Goal: Transaction & Acquisition: Purchase product/service

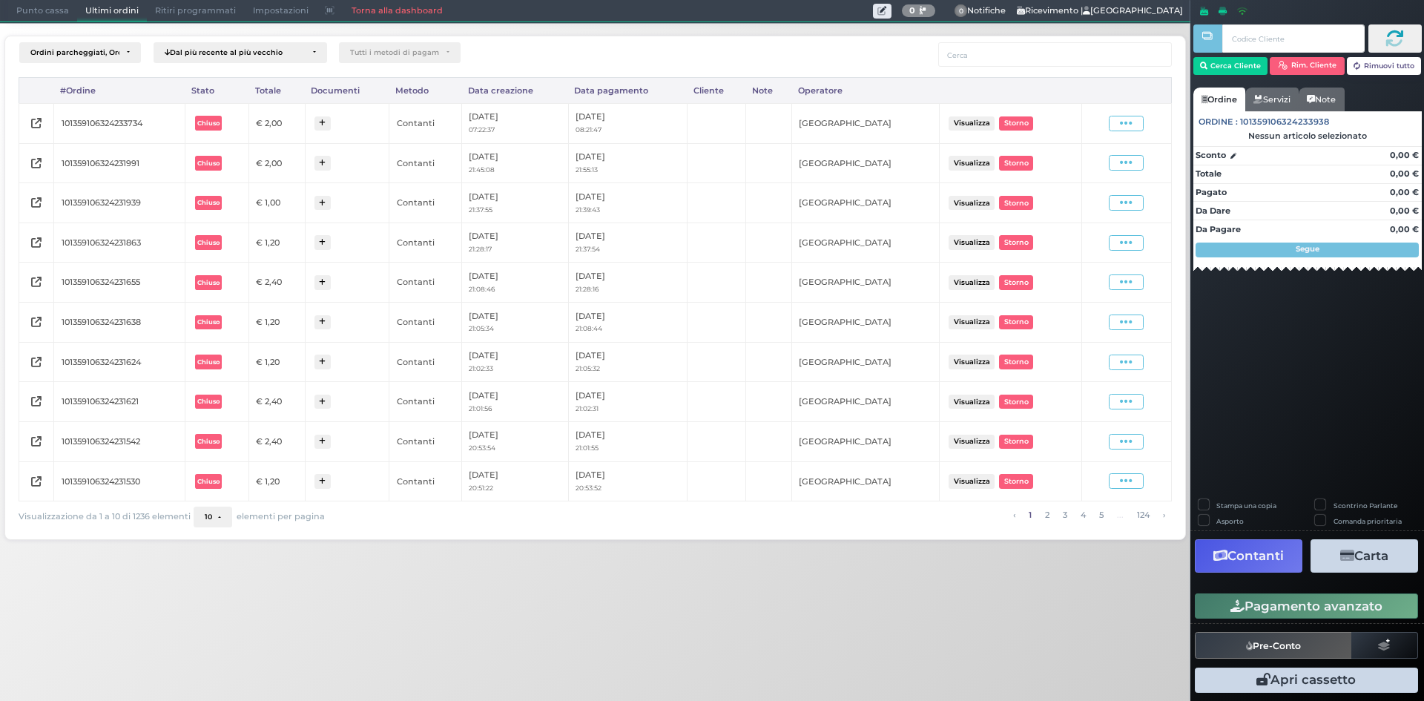
click at [65, 5] on span "Punto cassa" at bounding box center [42, 11] width 69 height 21
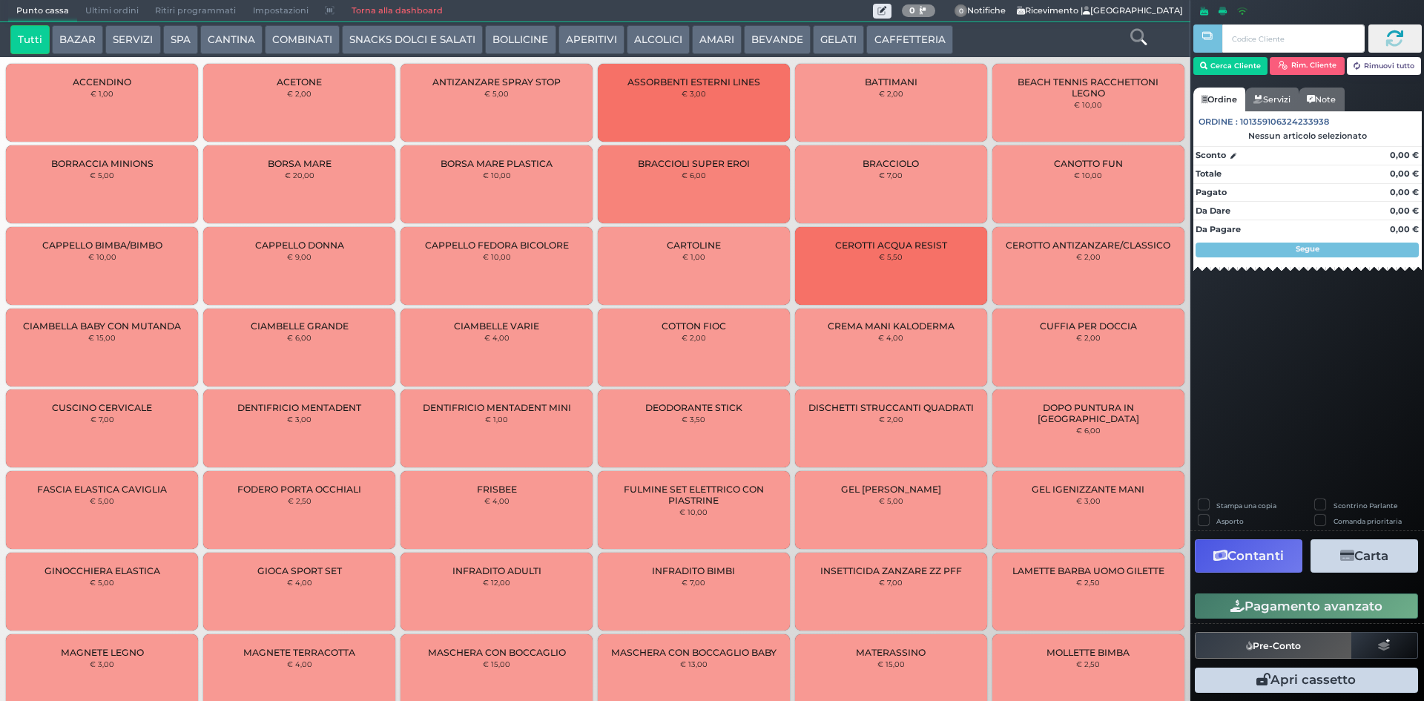
drag, startPoint x: 839, startPoint y: 49, endPoint x: 822, endPoint y: 52, distance: 17.3
click at [839, 49] on button "GELATI" at bounding box center [838, 40] width 51 height 30
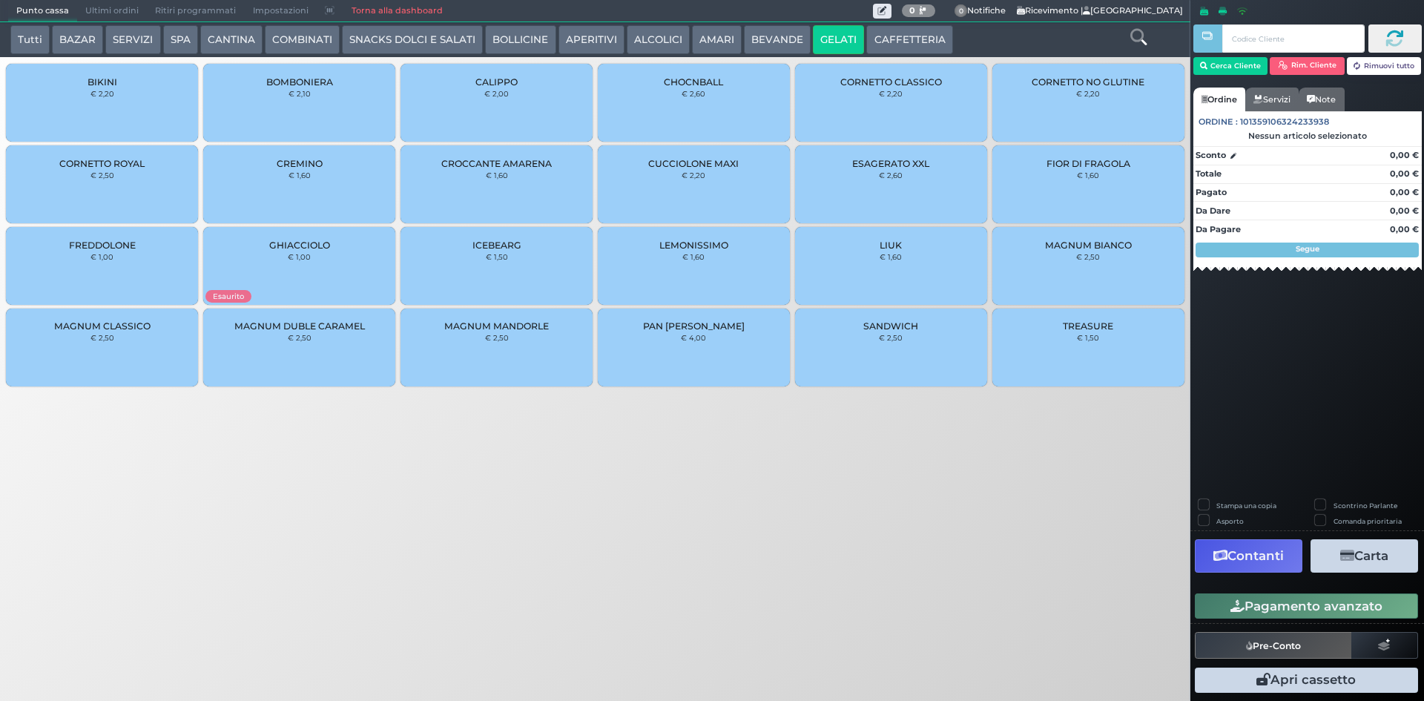
click at [748, 53] on button "BEVANDE" at bounding box center [777, 40] width 67 height 30
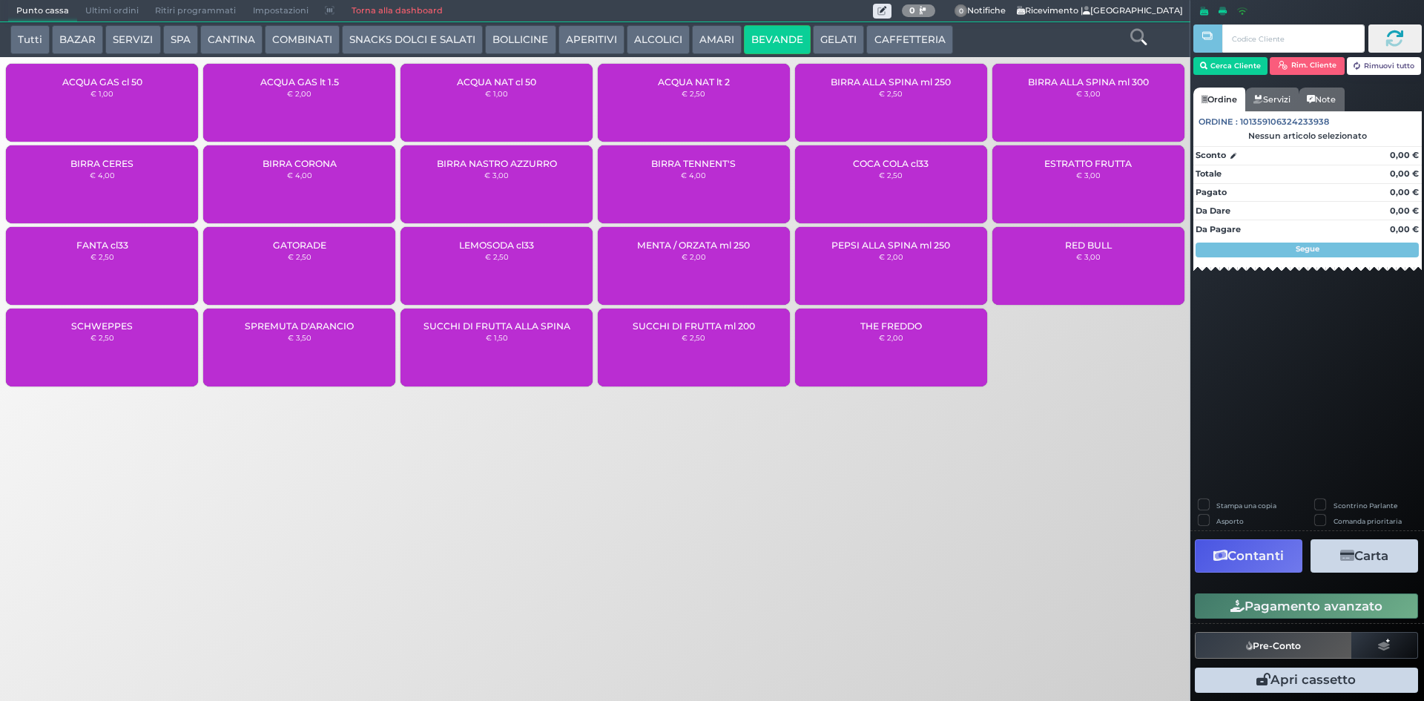
click at [457, 105] on div "ACQUA NAT cl 50 € 1,00" at bounding box center [496, 103] width 192 height 78
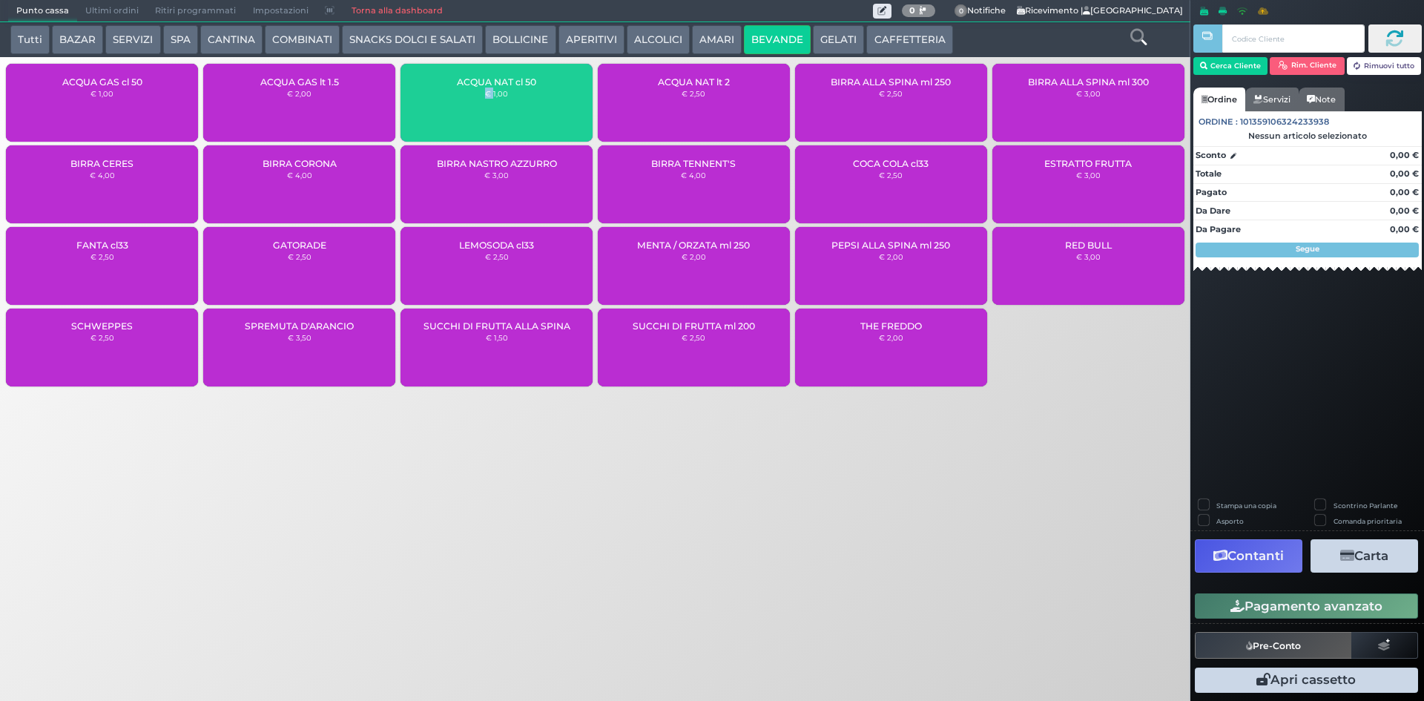
click at [457, 105] on div "ACQUA NAT cl 50 € 1,00" at bounding box center [496, 103] width 192 height 78
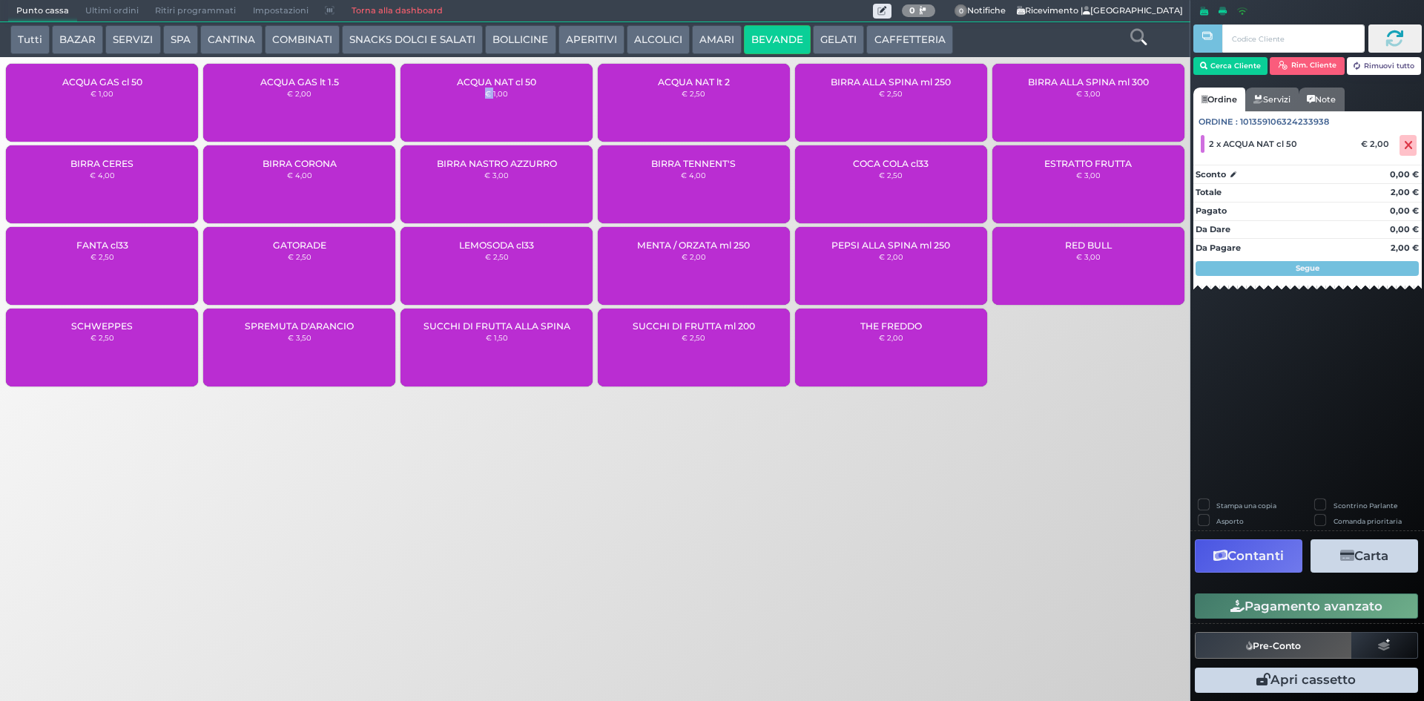
click at [1312, 604] on button "Pagamento avanzato" at bounding box center [1306, 605] width 223 height 25
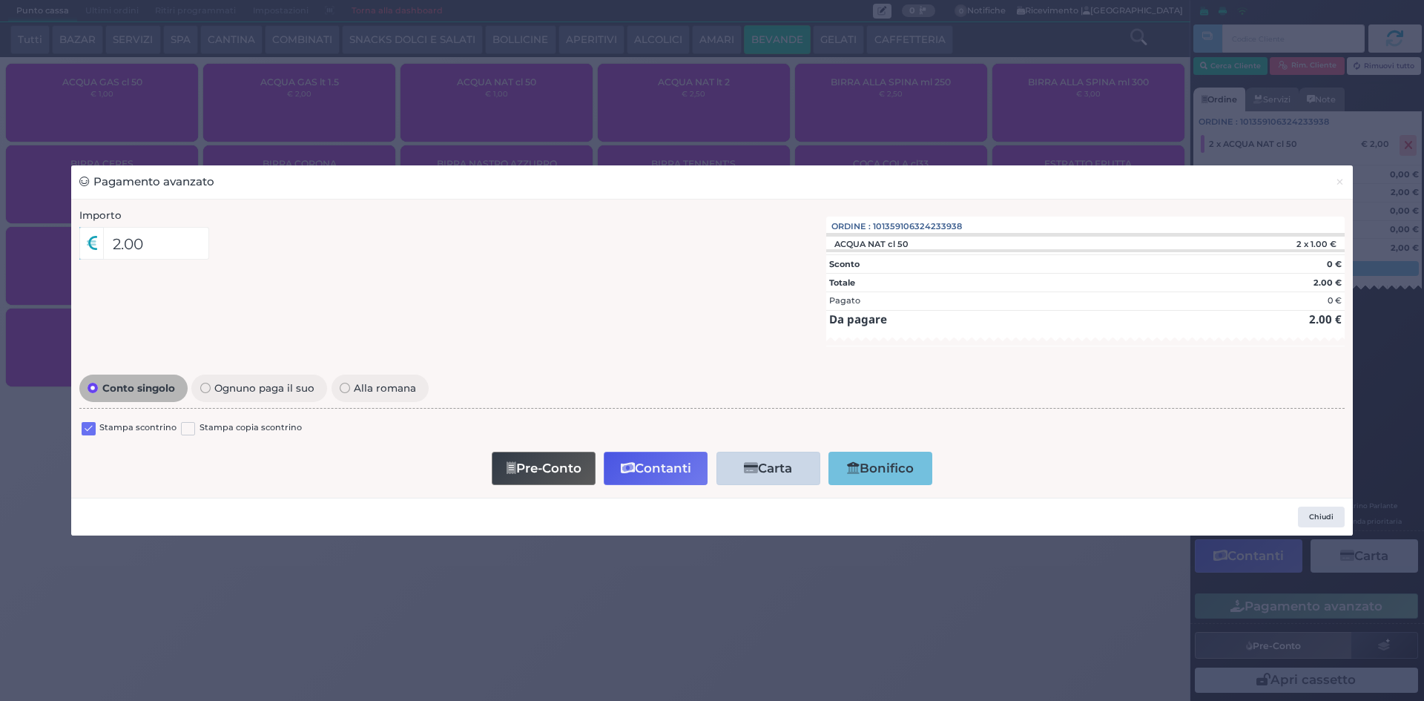
click at [87, 422] on label at bounding box center [89, 429] width 14 height 14
click at [0, 0] on input "checkbox" at bounding box center [0, 0] width 0 height 0
drag, startPoint x: 630, startPoint y: 464, endPoint x: 627, endPoint y: 478, distance: 14.3
click at [629, 468] on icon "button" at bounding box center [628, 468] width 14 height 13
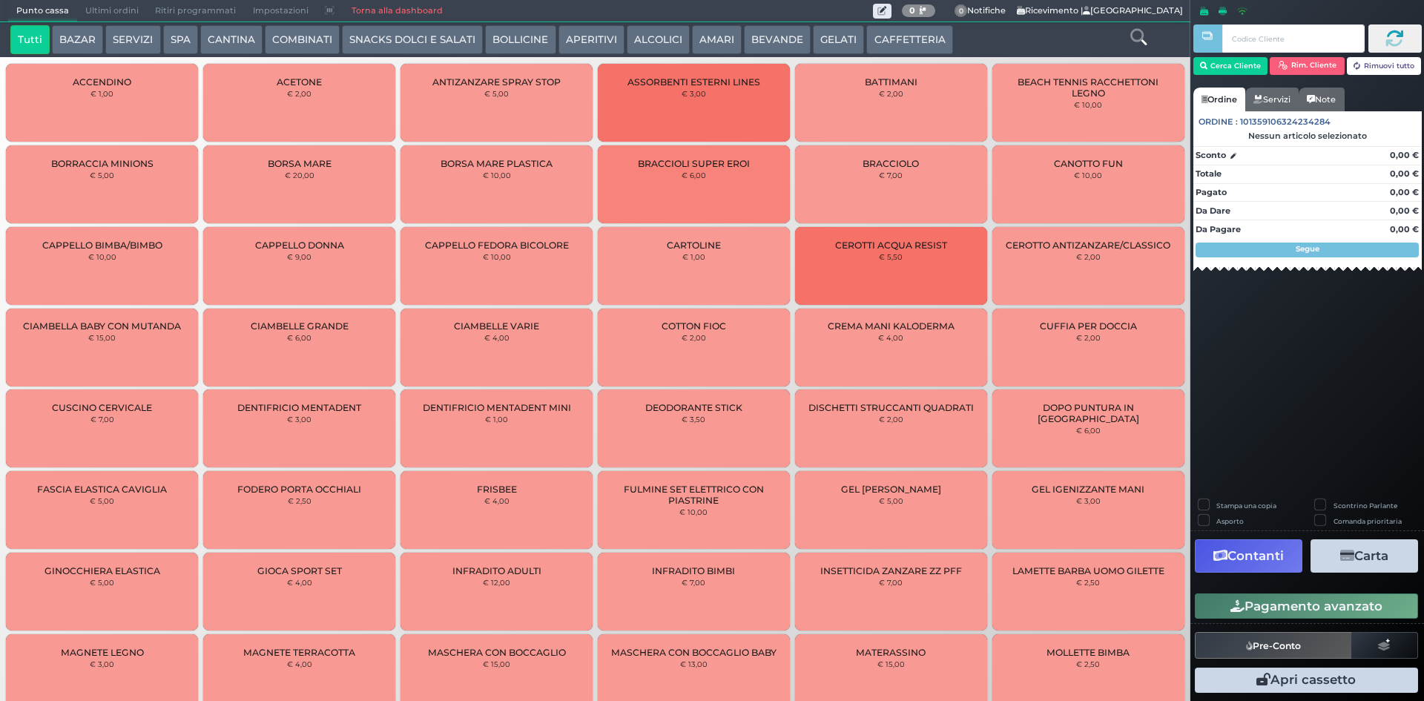
drag, startPoint x: 124, startPoint y: 10, endPoint x: 256, endPoint y: 40, distance: 135.4
click at [124, 10] on span "Ultimi ordini" at bounding box center [112, 11] width 70 height 21
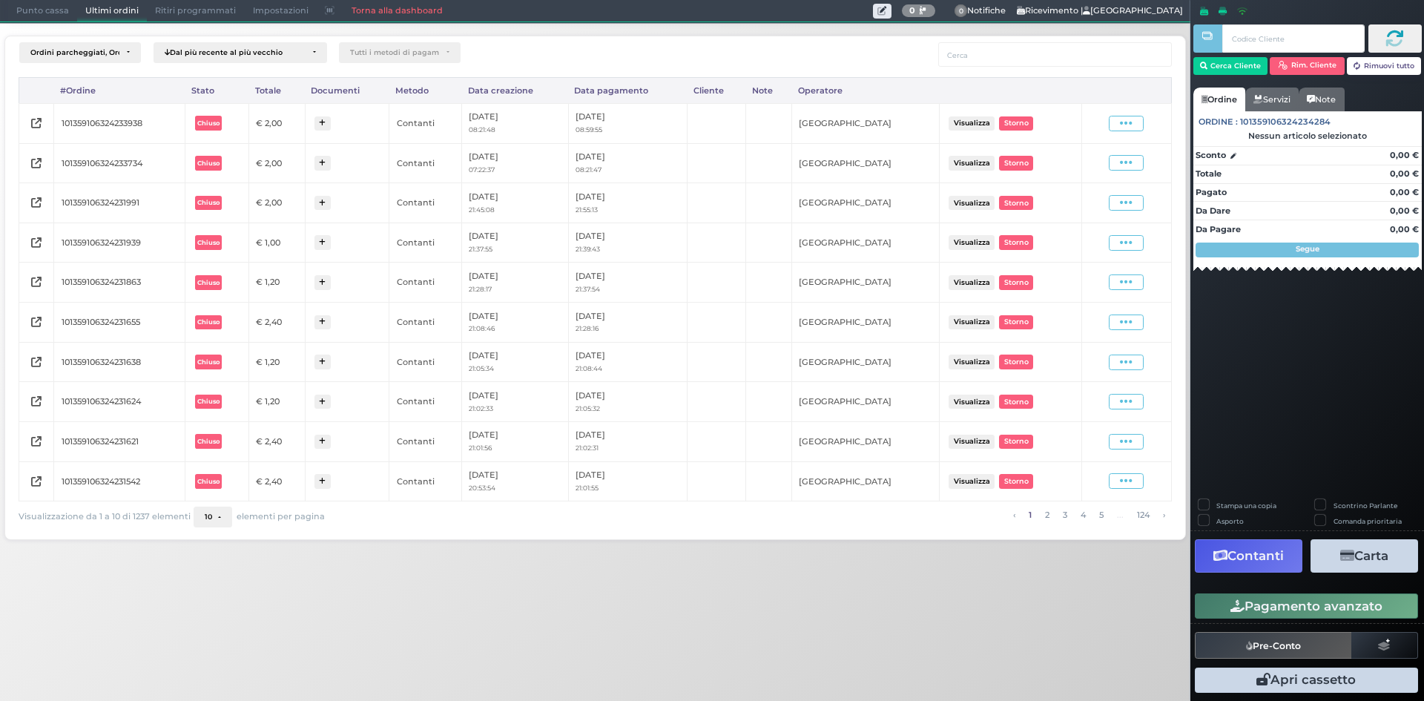
click at [1129, 131] on div "Visualizza Ristampa Pre-Conto Storno" at bounding box center [1125, 123] width 75 height 20
click at [1127, 124] on icon at bounding box center [1126, 123] width 13 height 14
click at [1102, 171] on span "Ristampa Pre-Conto" at bounding box center [1090, 165] width 61 height 25
click at [29, 7] on span "Punto cassa" at bounding box center [42, 11] width 69 height 21
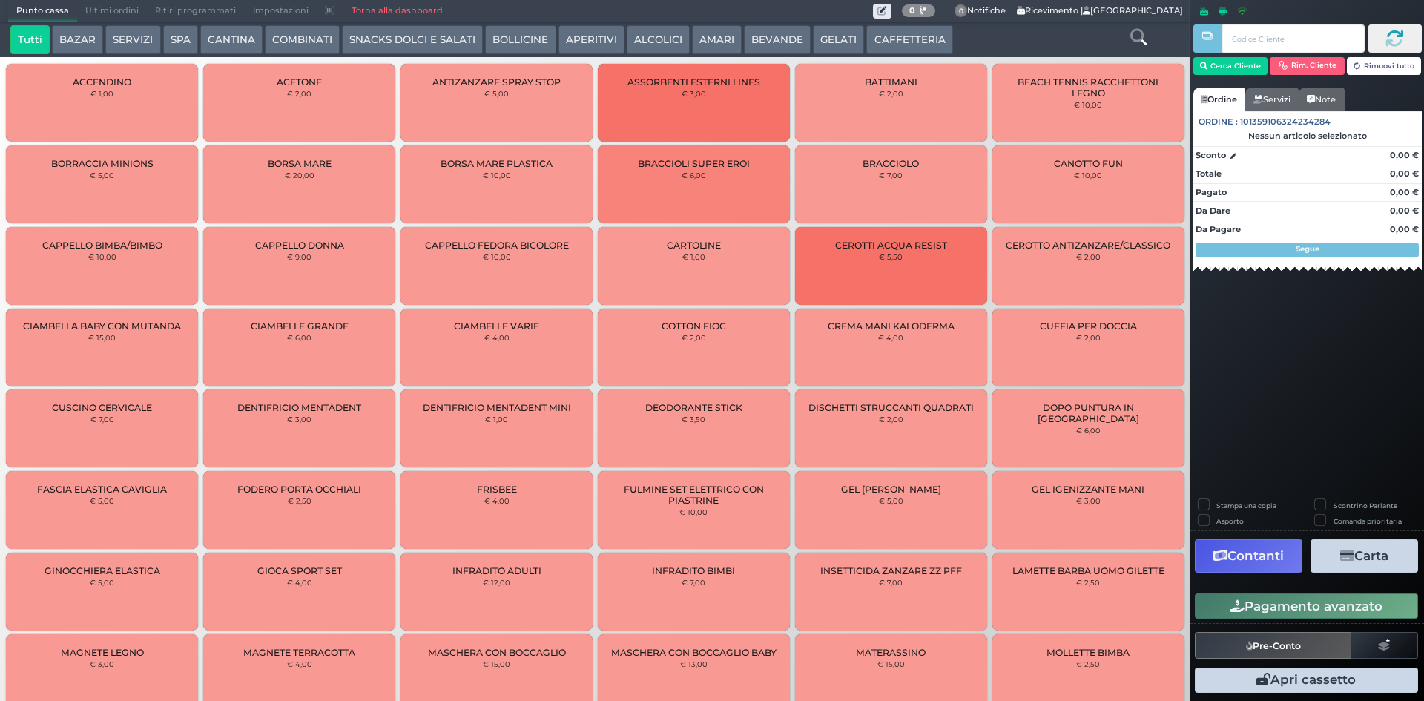
click at [780, 32] on button "BEVANDE" at bounding box center [777, 40] width 67 height 30
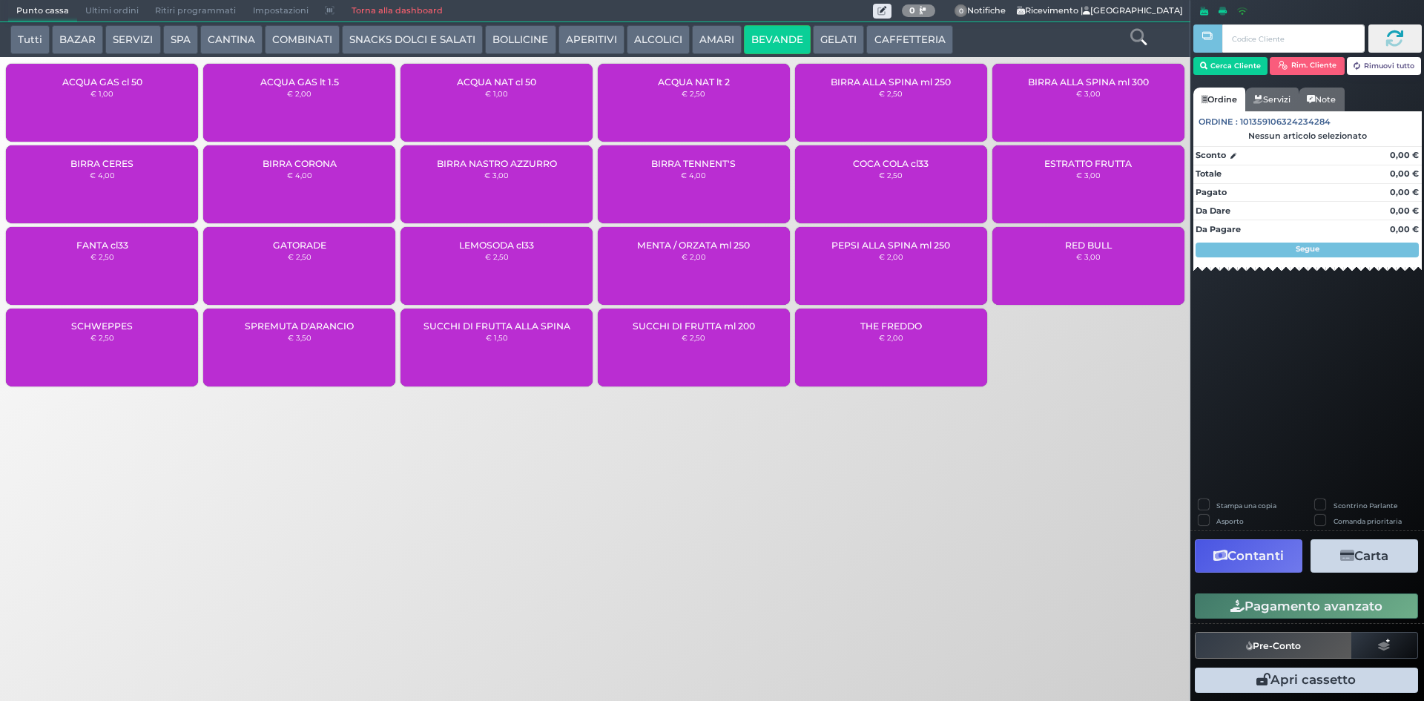
click at [331, 91] on div "ACQUA GAS lt 1.5 € 2,00" at bounding box center [299, 103] width 192 height 78
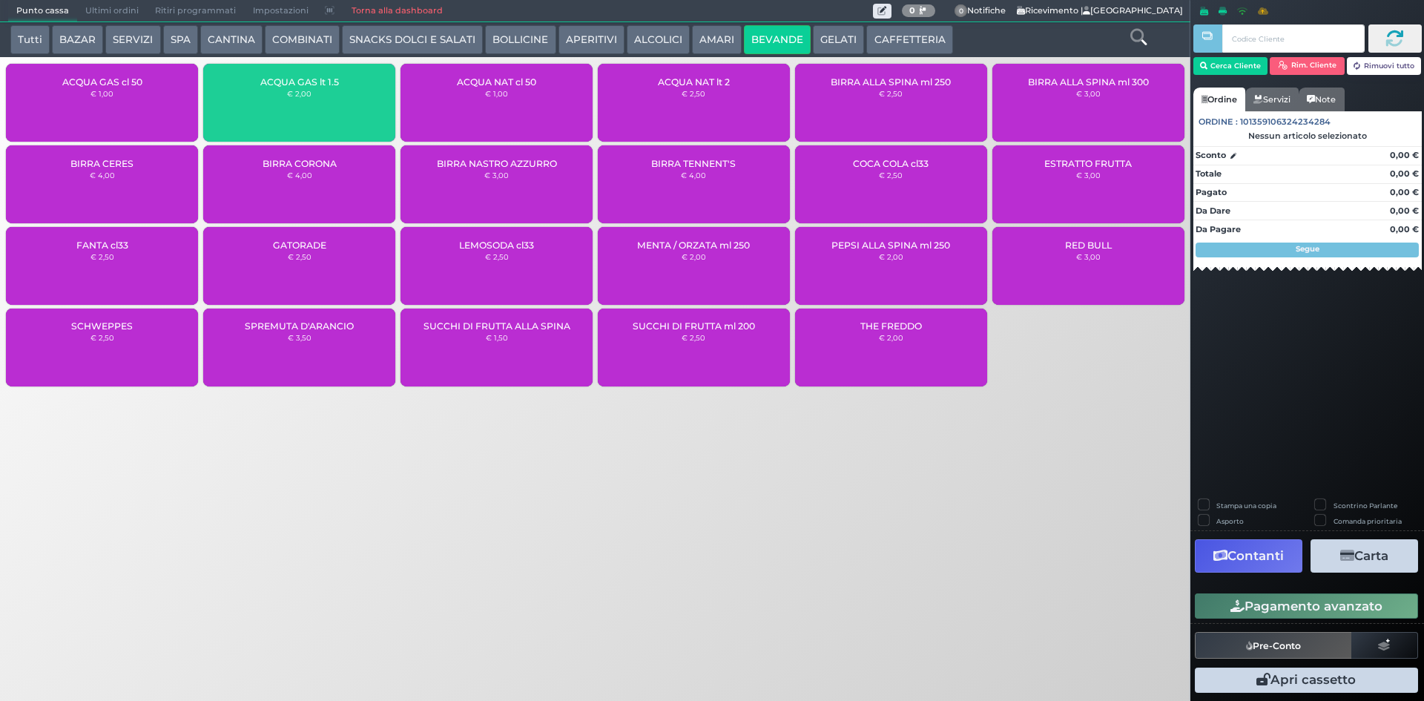
click at [316, 104] on div "ACQUA GAS lt 1.5 € 2,00" at bounding box center [299, 103] width 192 height 78
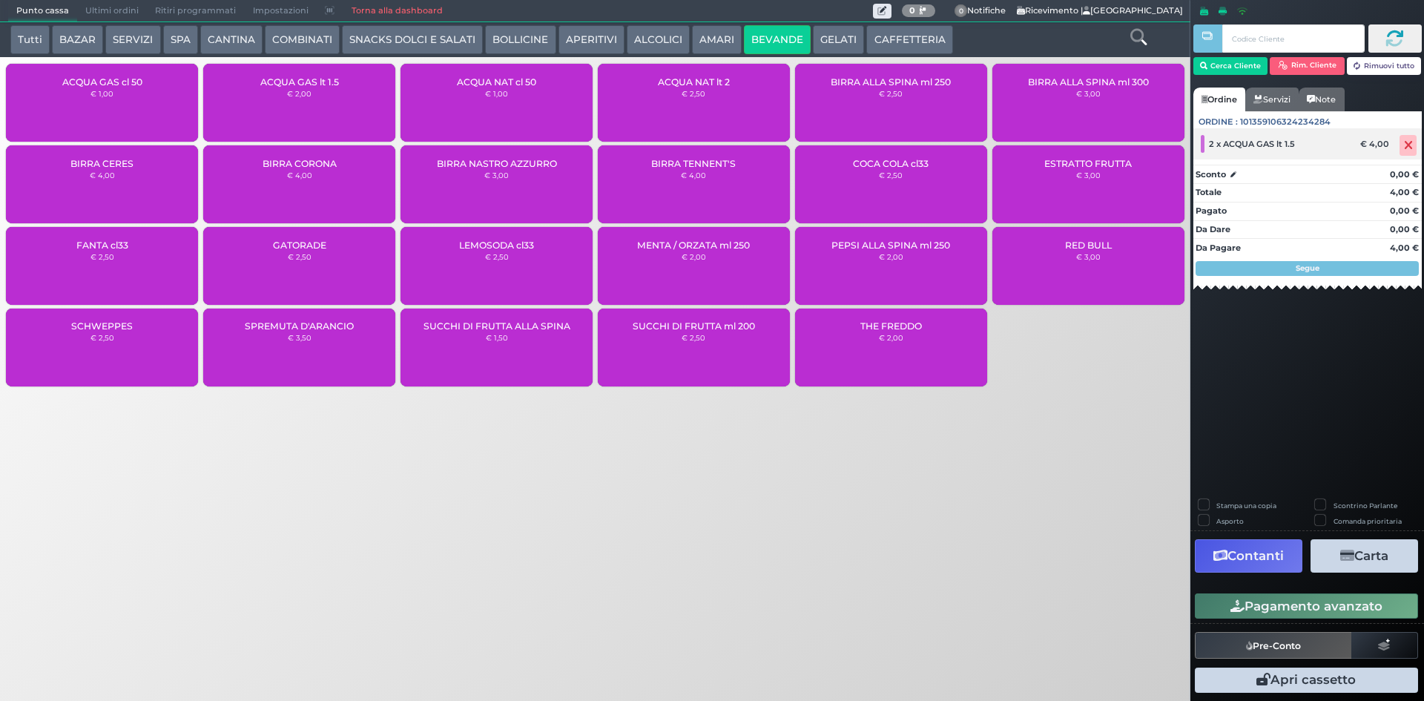
click at [1410, 146] on icon at bounding box center [1408, 145] width 9 height 1
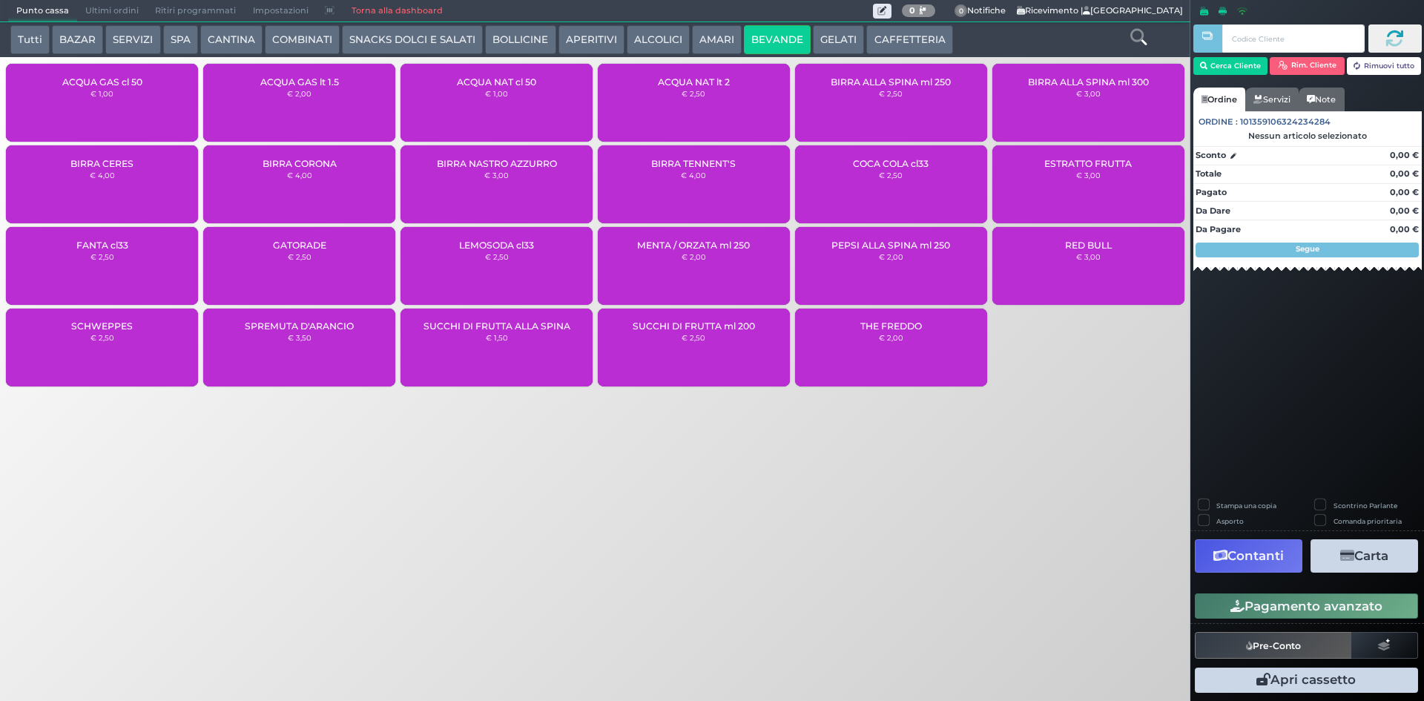
click at [110, 87] on div "ACQUA GAS cl 50 € 1,00" at bounding box center [102, 103] width 192 height 78
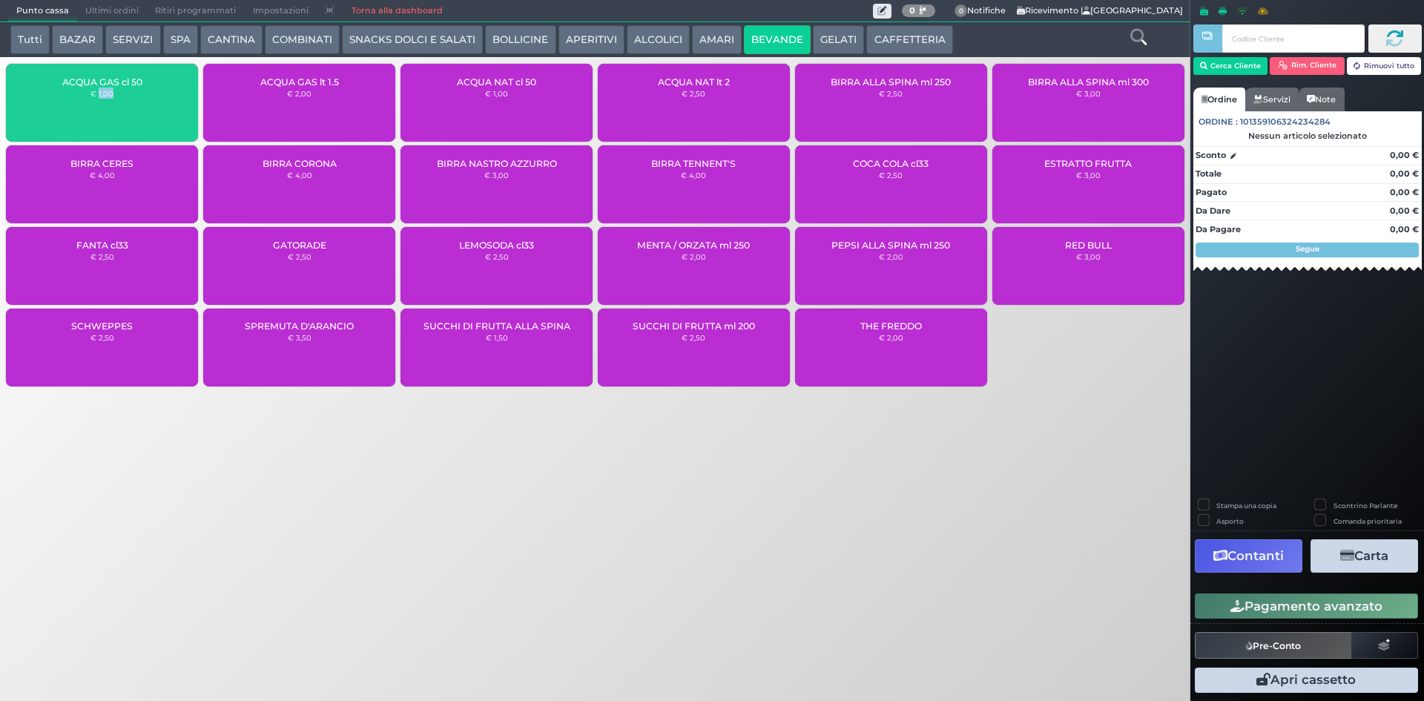
click at [110, 87] on div "ACQUA GAS cl 50 € 1,00" at bounding box center [102, 103] width 192 height 78
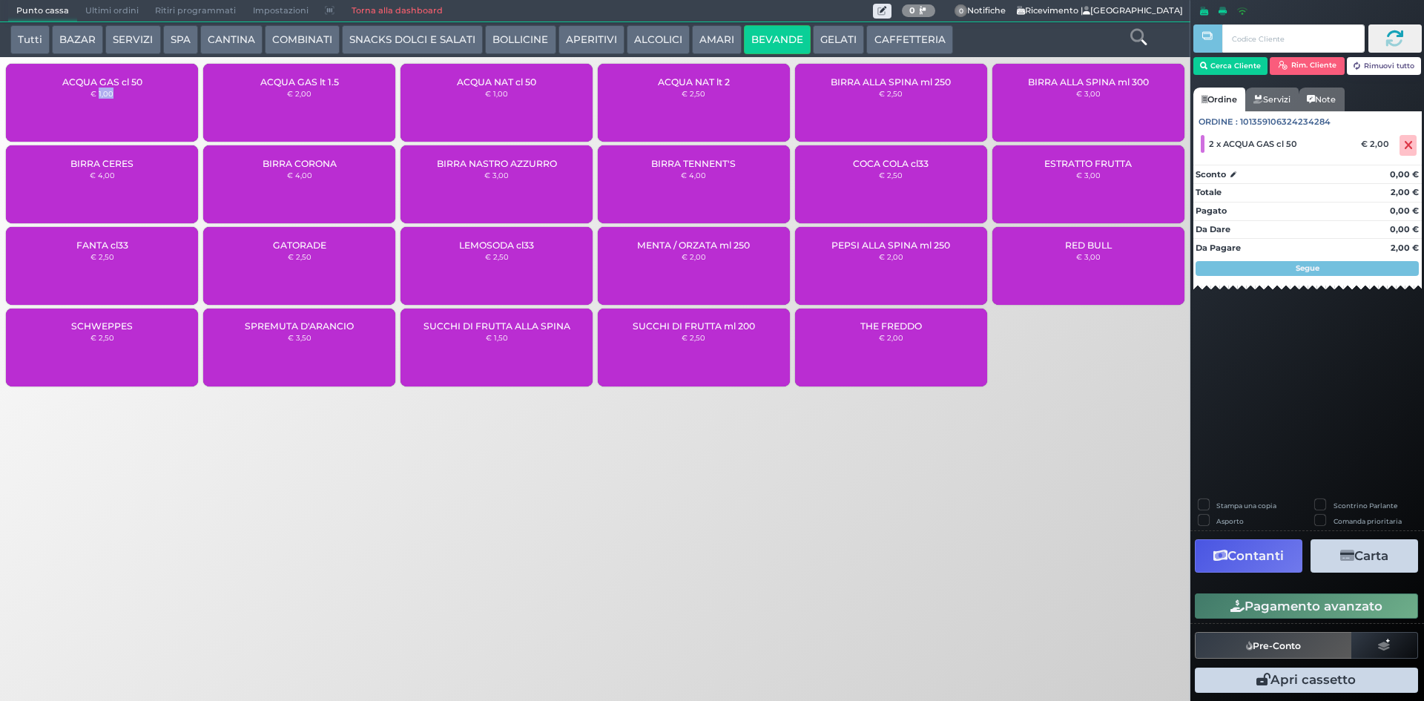
click at [1258, 597] on button "Pagamento avanzato" at bounding box center [1306, 605] width 223 height 25
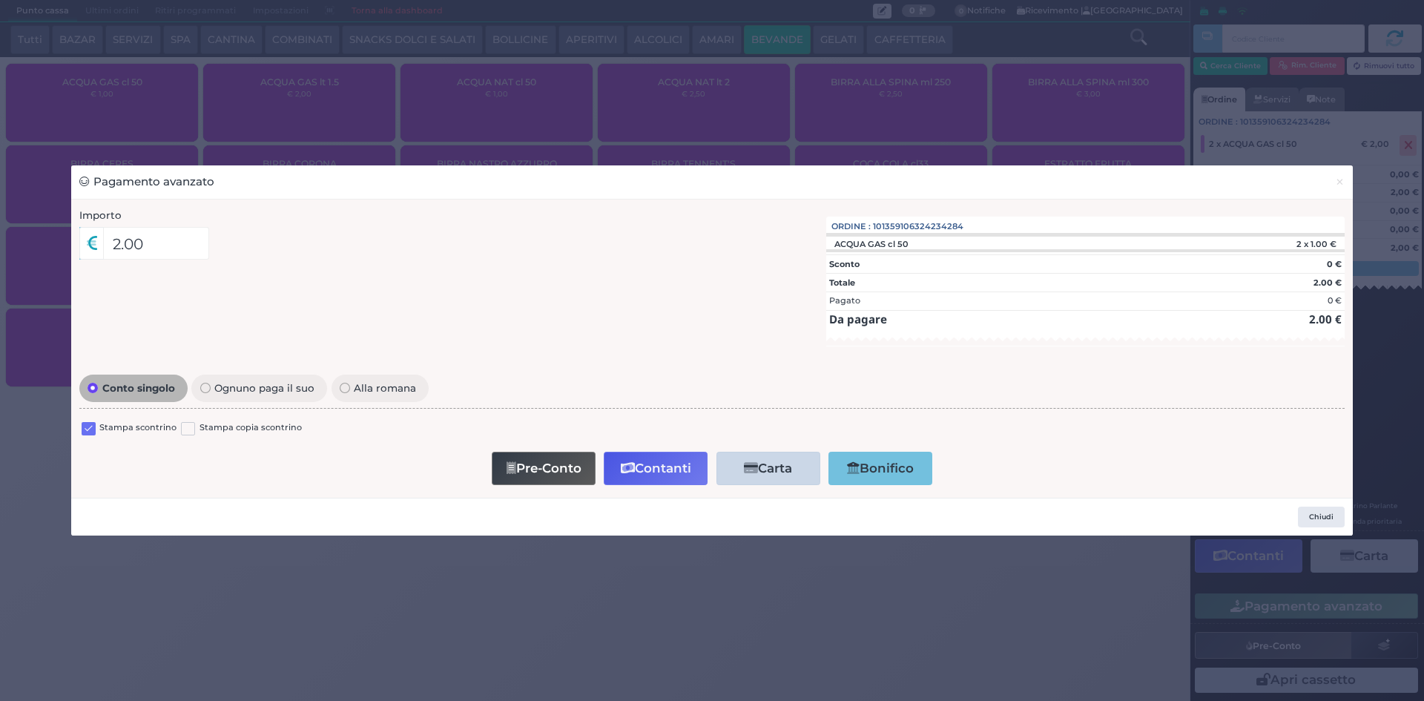
click at [89, 418] on div "Stampa scontrino Stampa copia scontrino" at bounding box center [711, 430] width 1265 height 35
click at [90, 421] on div at bounding box center [89, 430] width 14 height 18
click at [85, 431] on label at bounding box center [89, 429] width 14 height 14
click at [0, 0] on input "checkbox" at bounding box center [0, 0] width 0 height 0
click at [685, 472] on button "Contanti" at bounding box center [656, 468] width 104 height 33
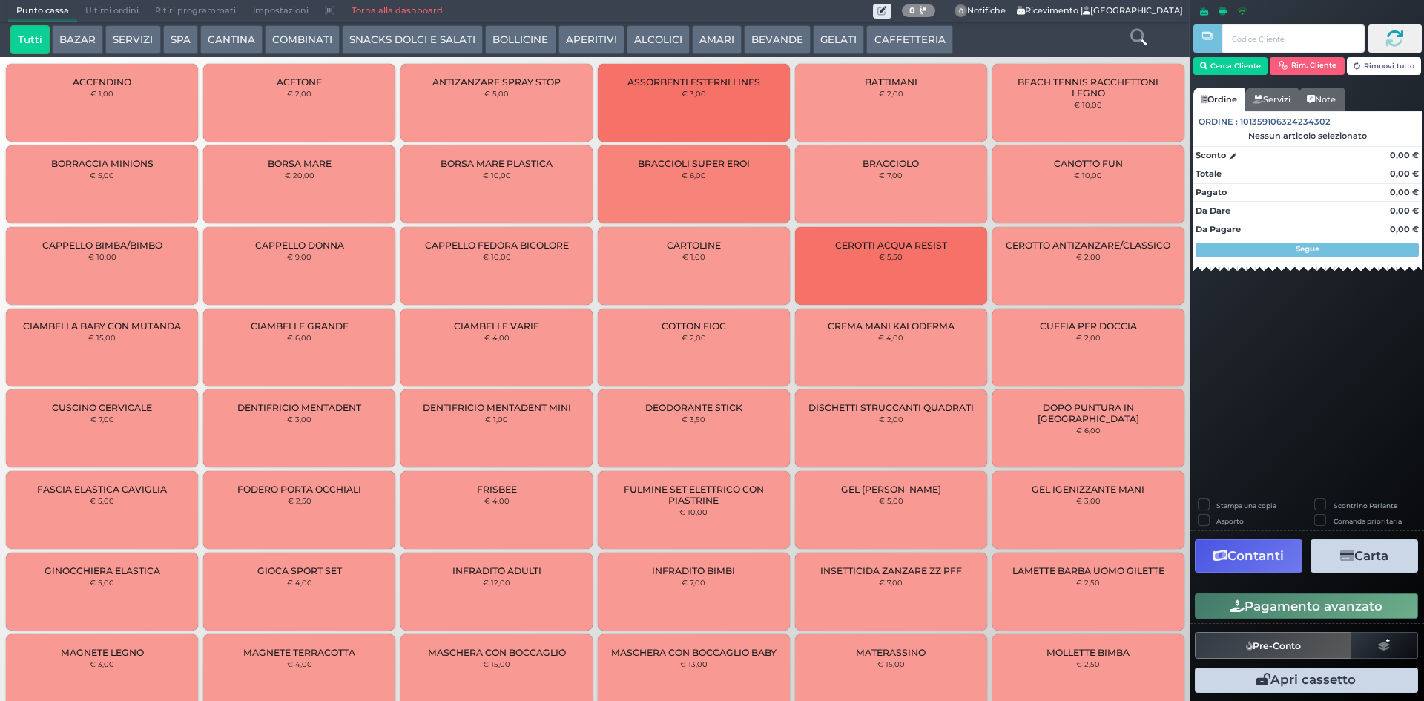
click at [88, 9] on span "Ultimi ordini" at bounding box center [112, 11] width 70 height 21
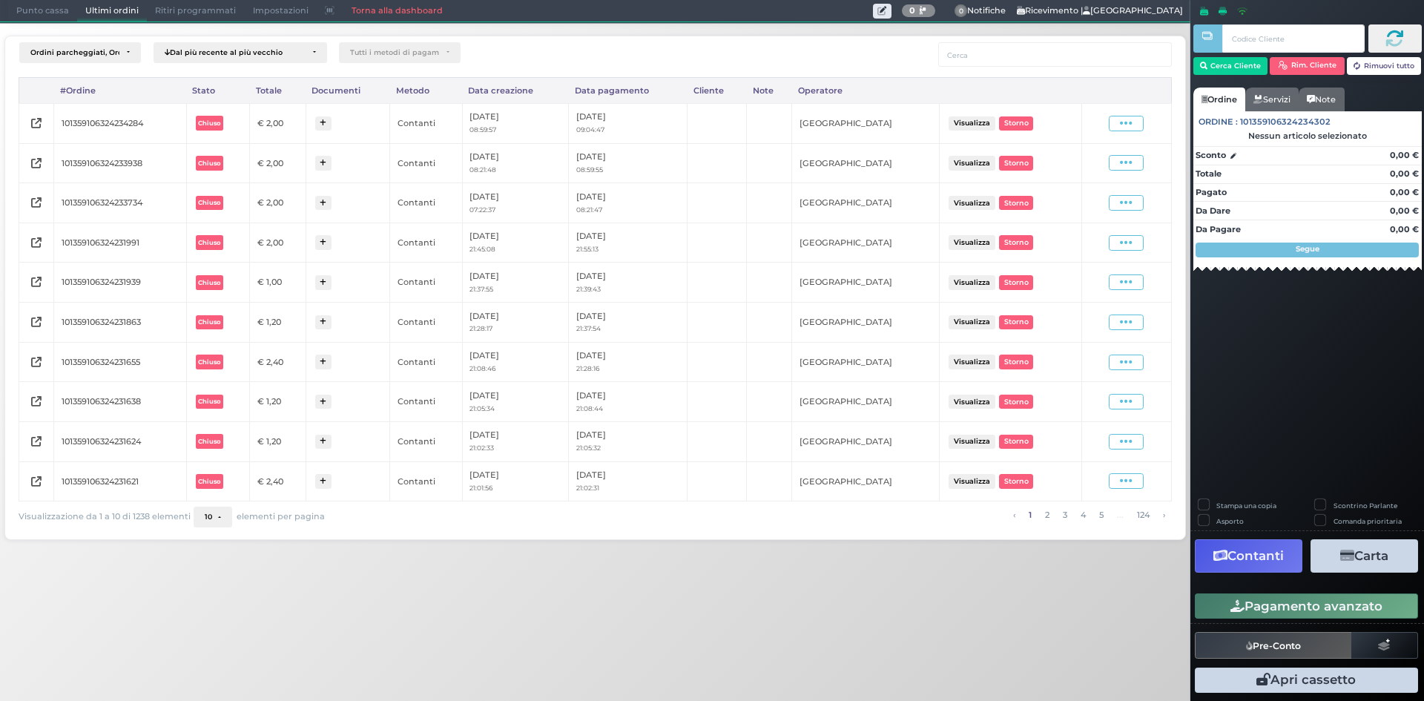
drag, startPoint x: 1153, startPoint y: 128, endPoint x: 1146, endPoint y: 127, distance: 7.5
click at [1152, 127] on div "Visualizza Ristampa Pre-Conto Storno" at bounding box center [1125, 124] width 75 height 16
click at [1143, 127] on span at bounding box center [1126, 124] width 35 height 16
click at [1103, 162] on span "Ristampa Pre-Conto" at bounding box center [1090, 165] width 61 height 25
click at [26, 16] on span "Punto cassa" at bounding box center [42, 11] width 69 height 21
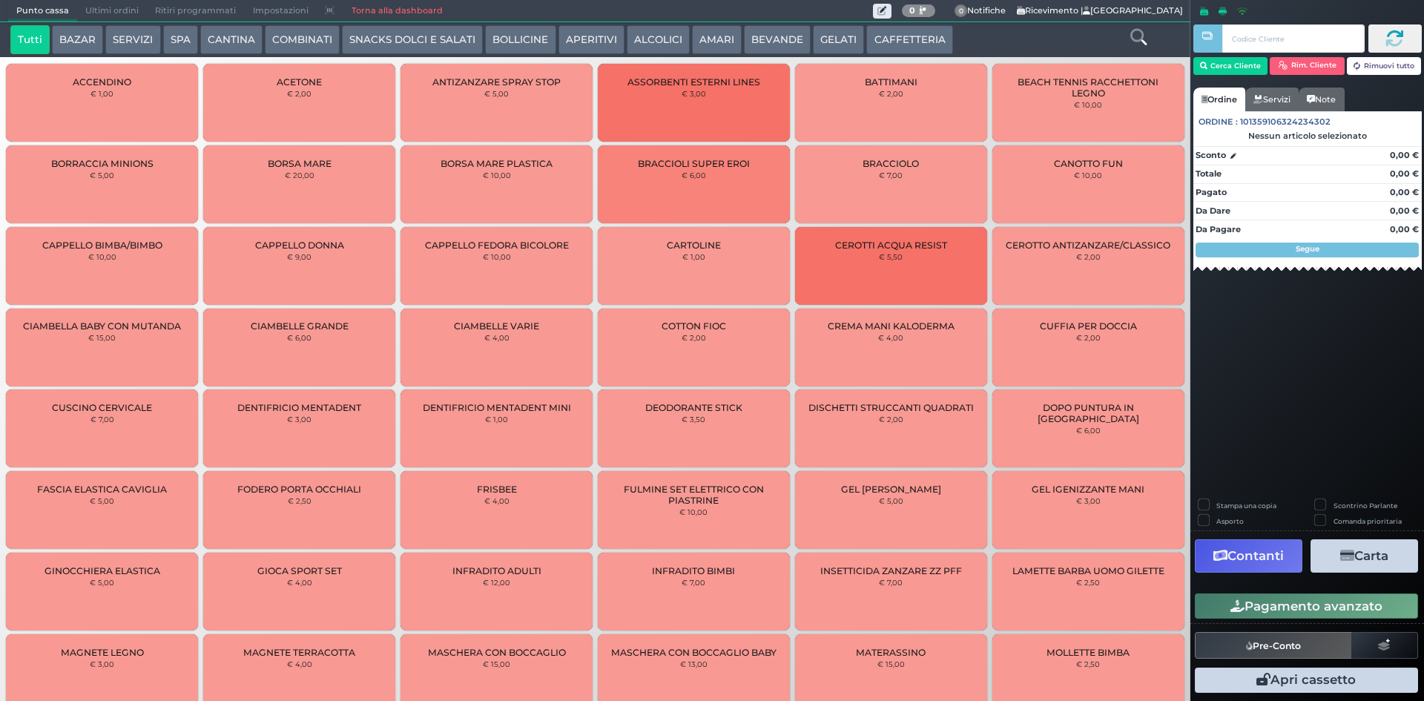
click at [868, 25] on button "CAFFETTERIA" at bounding box center [909, 40] width 86 height 30
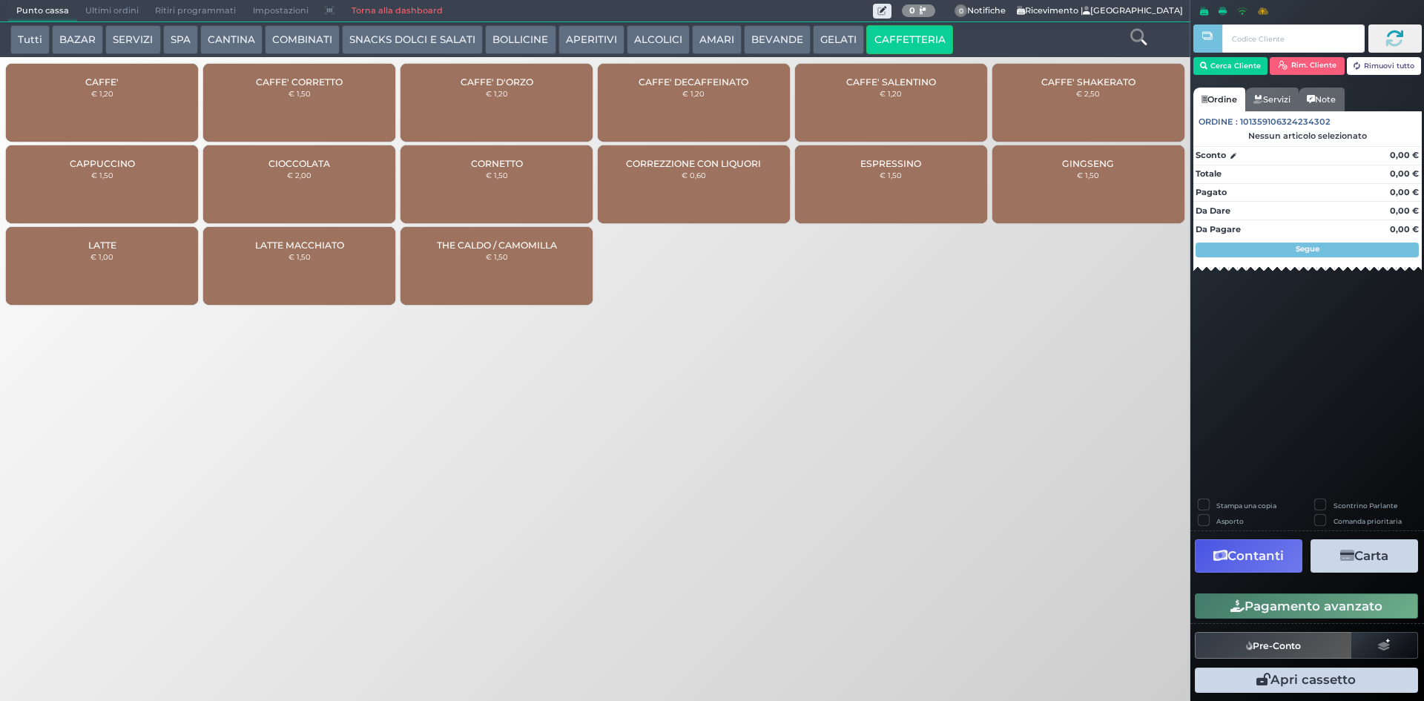
click at [141, 116] on div "CAFFE' € 1,20" at bounding box center [102, 103] width 192 height 78
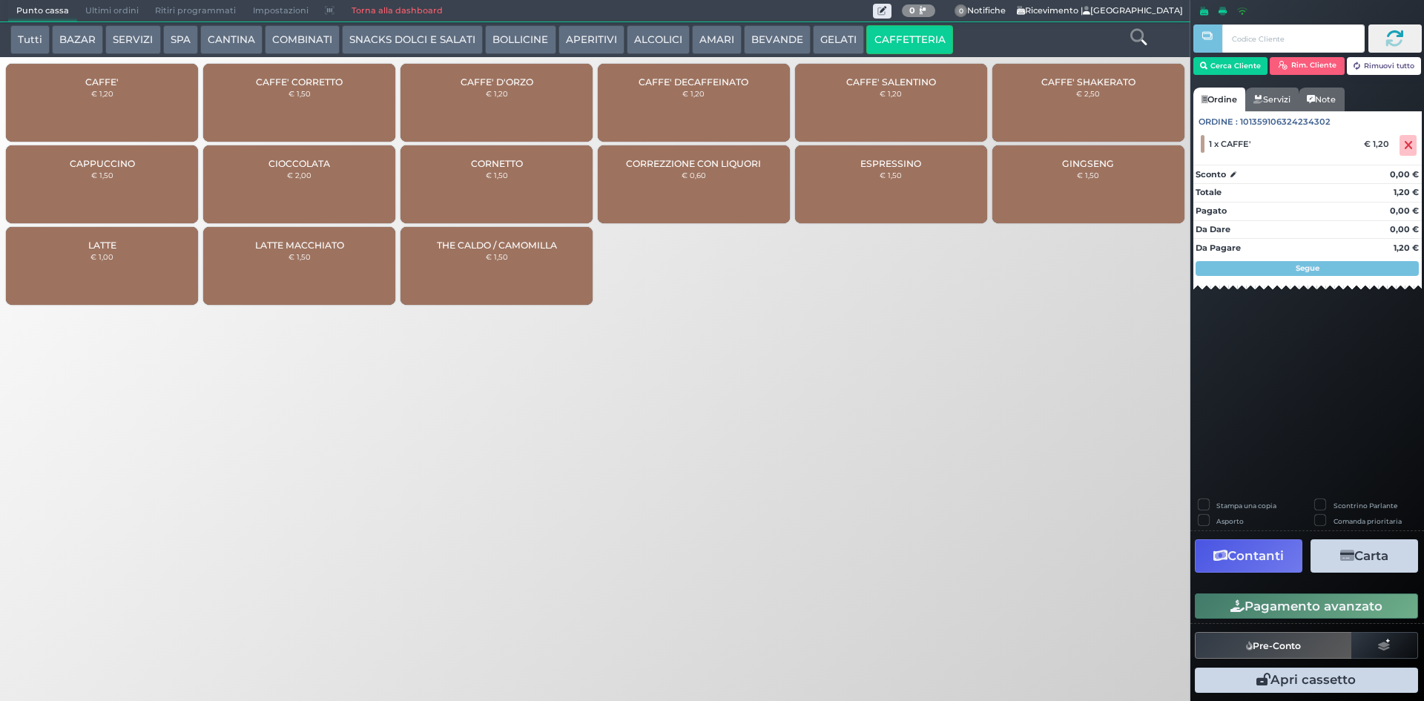
click at [1298, 612] on button "Pagamento avanzato" at bounding box center [1306, 605] width 223 height 25
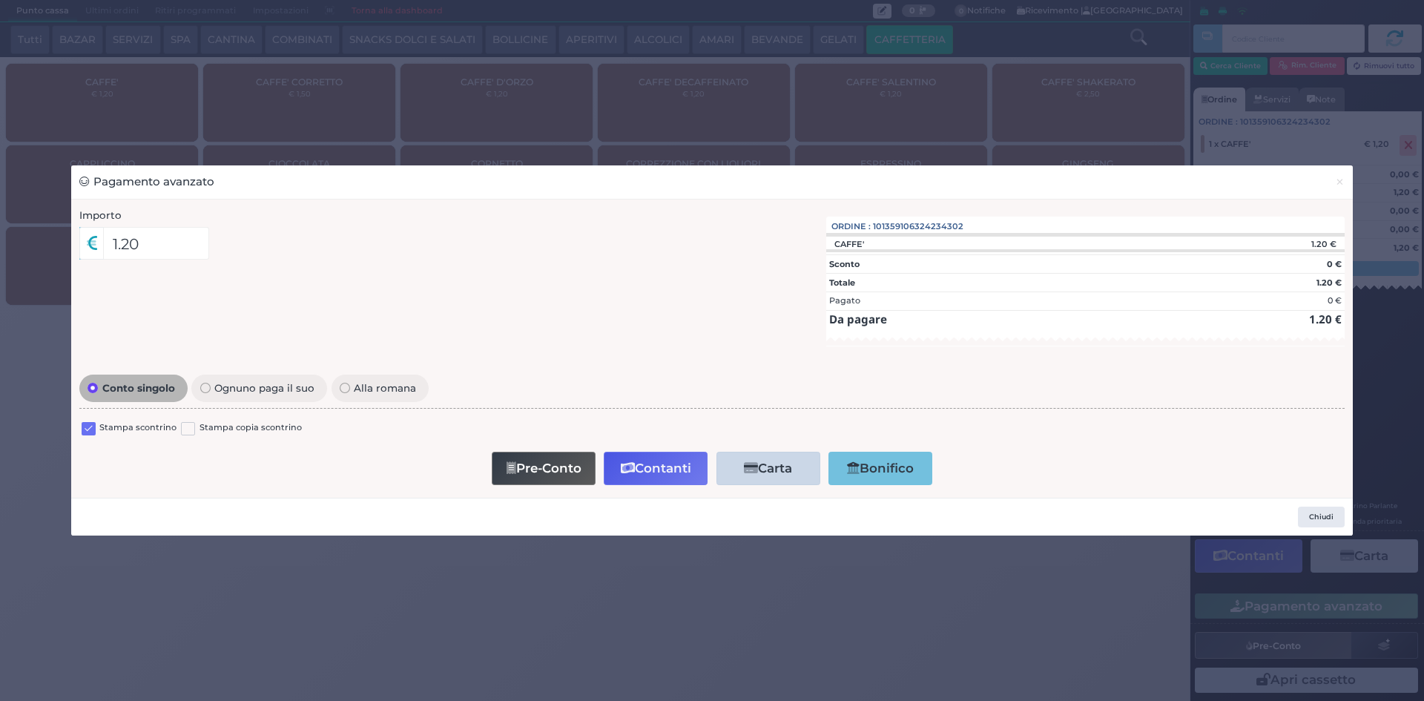
click at [89, 426] on label at bounding box center [89, 429] width 14 height 14
click at [0, 0] on input "checkbox" at bounding box center [0, 0] width 0 height 0
click at [652, 460] on button "Contanti" at bounding box center [656, 468] width 104 height 33
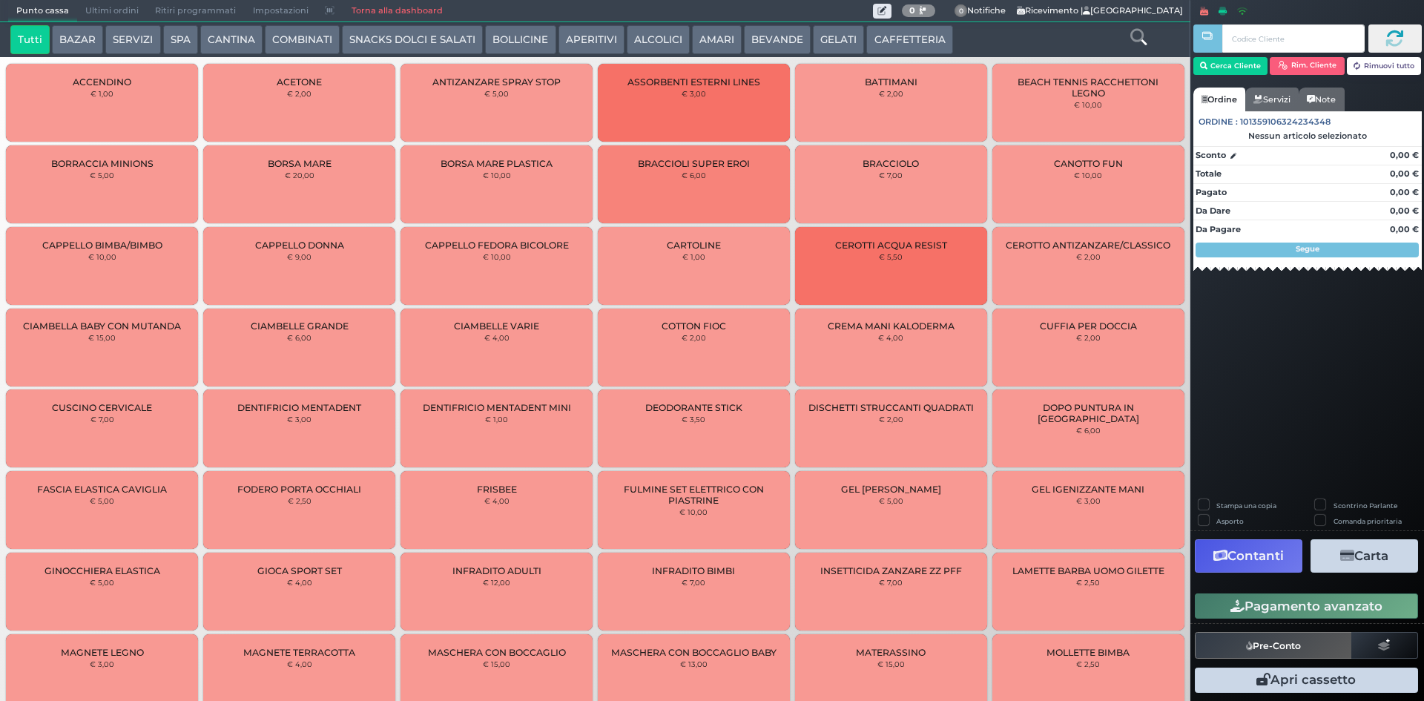
click at [118, 14] on span "Ultimi ordini" at bounding box center [112, 11] width 70 height 21
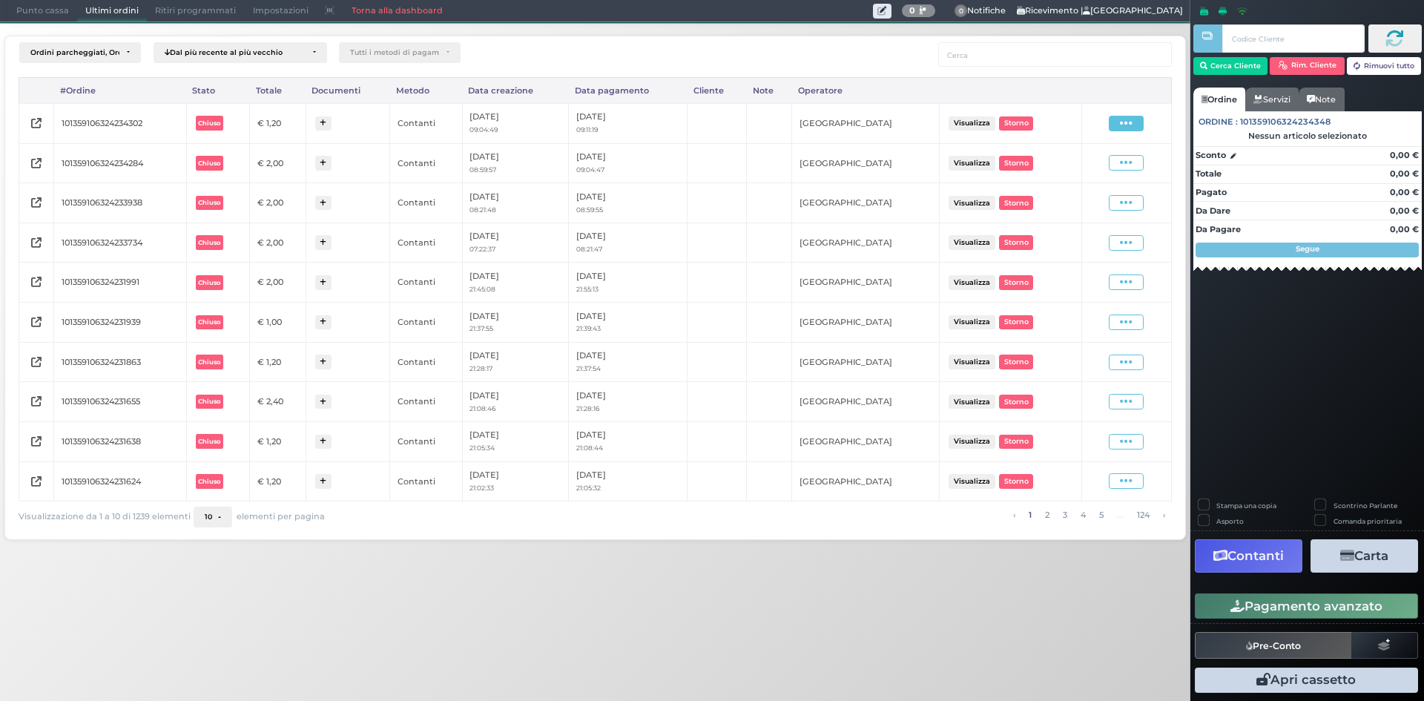
click at [1132, 120] on icon at bounding box center [1126, 123] width 13 height 14
click at [1082, 166] on span "Ristampa Pre-Conto" at bounding box center [1090, 165] width 61 height 25
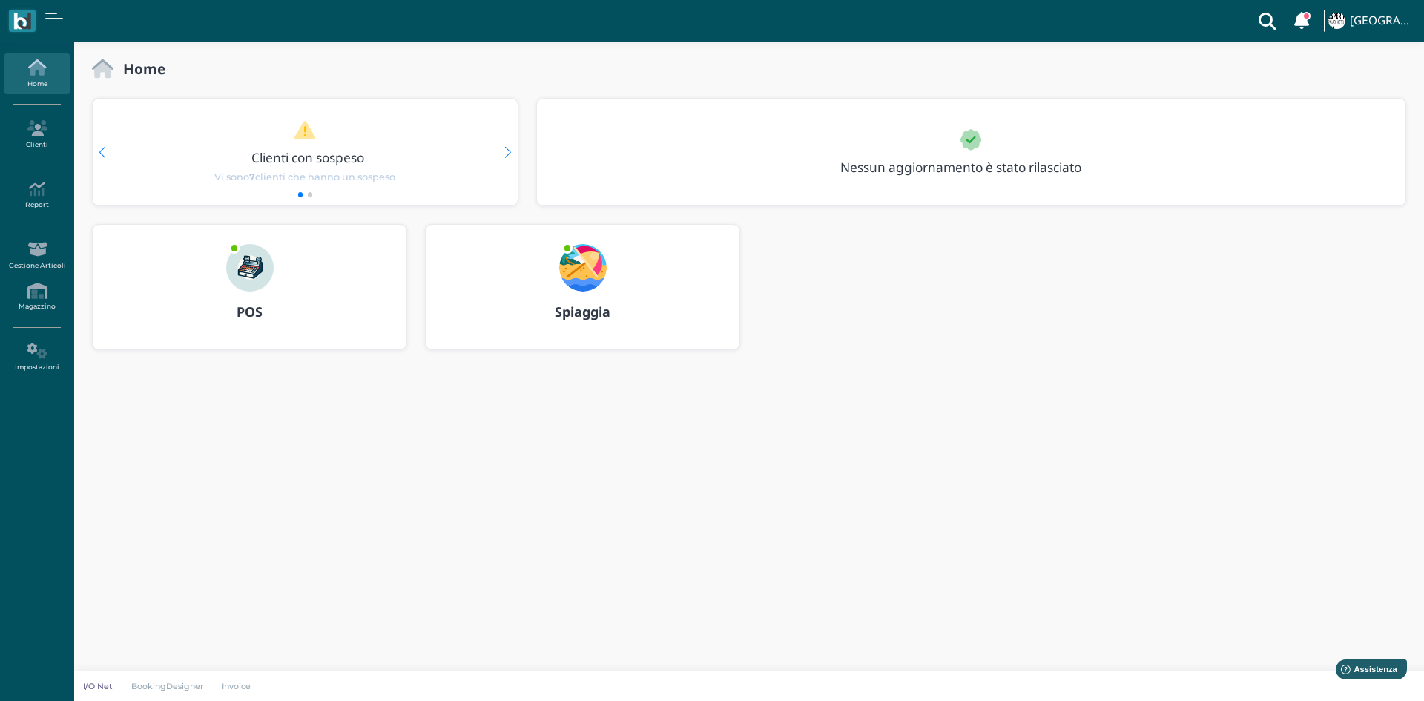
click at [271, 314] on h3 "POS" at bounding box center [249, 312] width 287 height 15
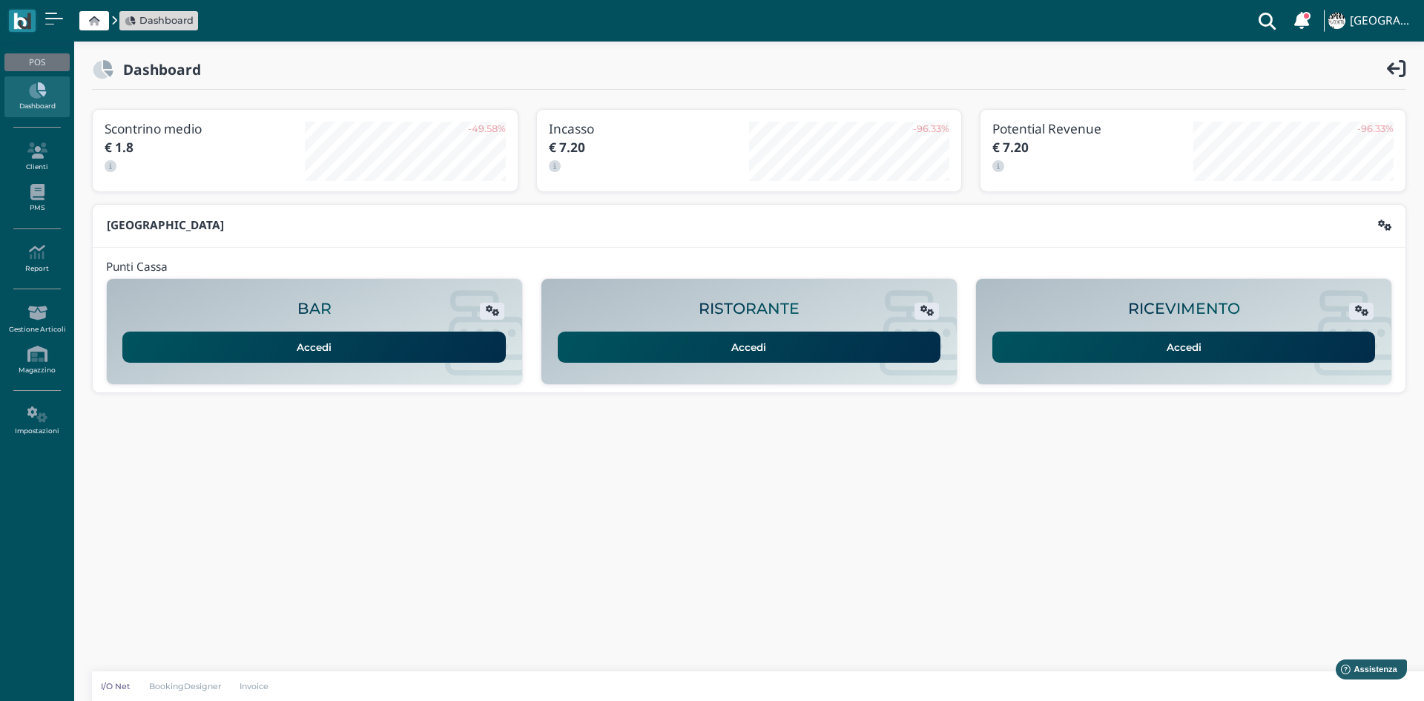
click at [1109, 357] on link "Accedi" at bounding box center [1183, 346] width 383 height 31
click at [19, 252] on icon at bounding box center [36, 252] width 65 height 16
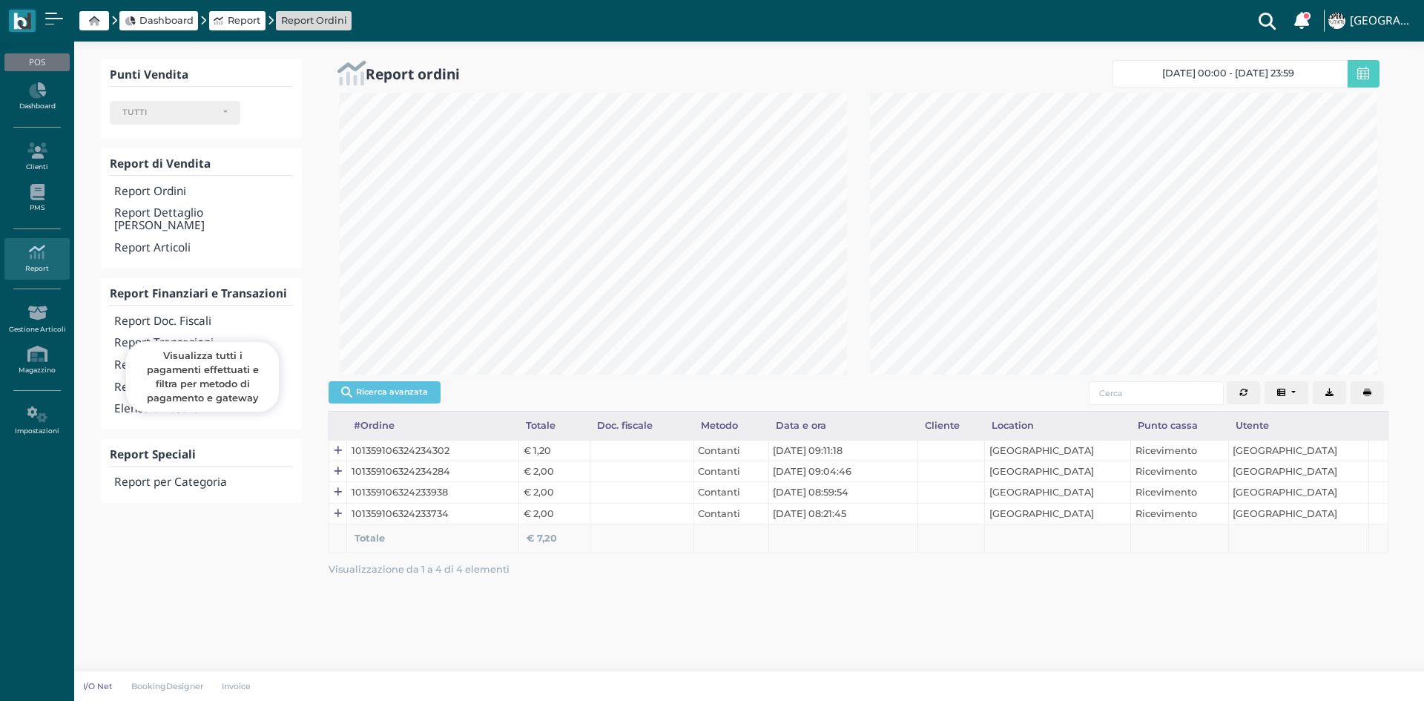
select select
click at [194, 337] on h4 "Report Transazioni" at bounding box center [203, 343] width 179 height 13
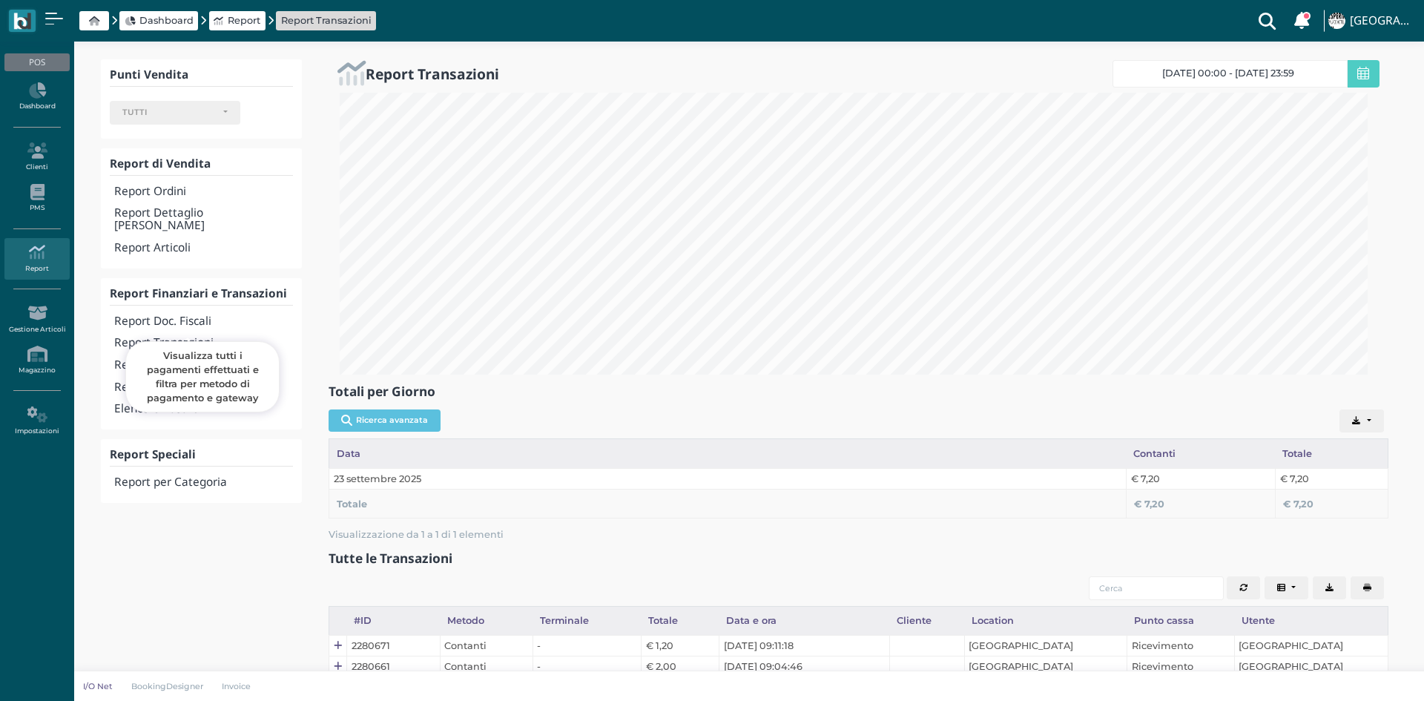
select select
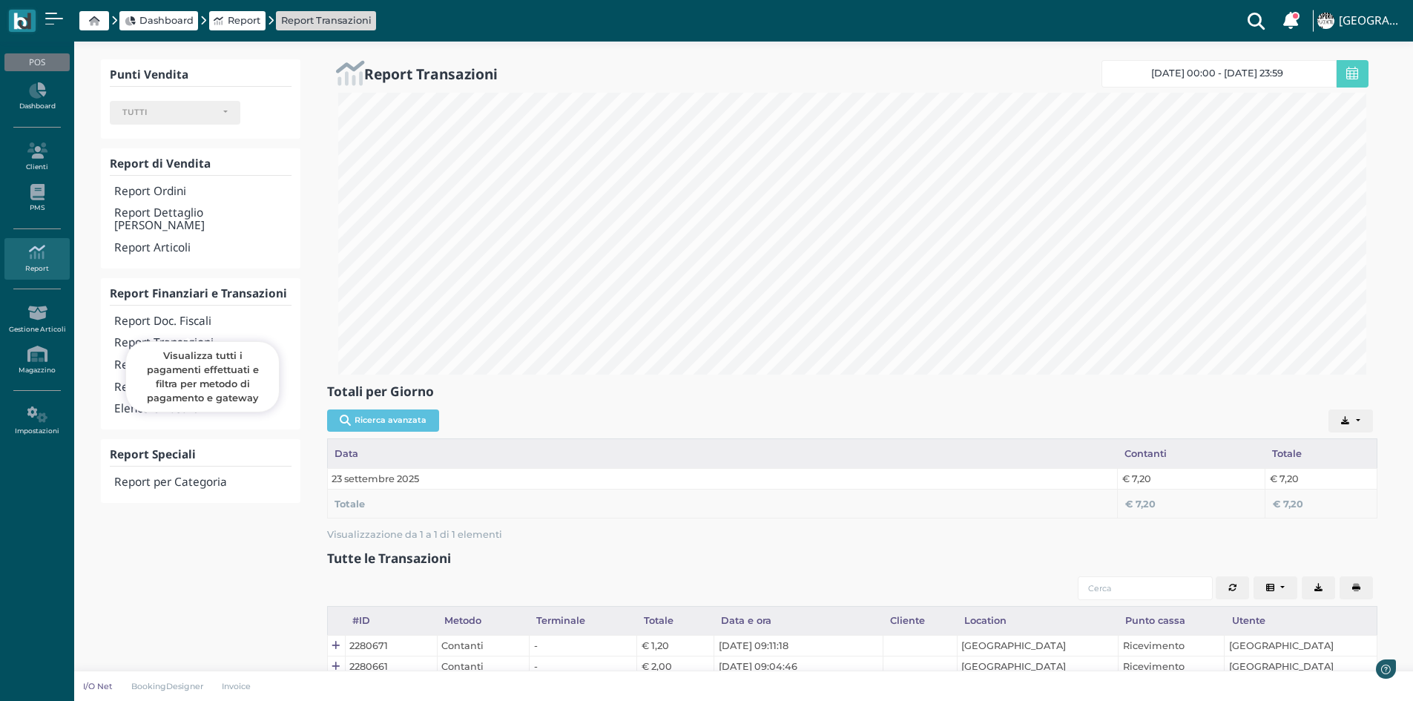
scroll to position [282, 1050]
click at [44, 88] on icon at bounding box center [36, 90] width 65 height 16
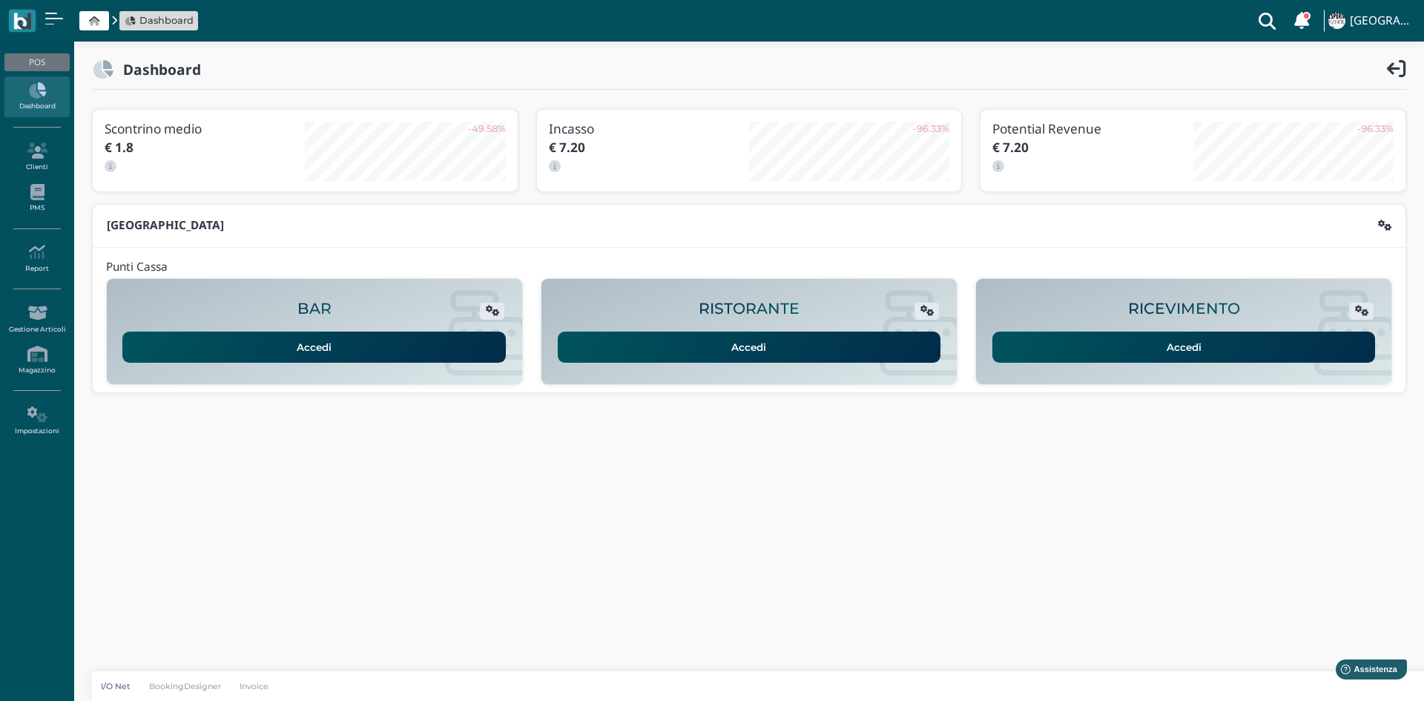
click at [1101, 340] on link "Accedi" at bounding box center [1183, 346] width 383 height 31
